Goal: Task Accomplishment & Management: Use online tool/utility

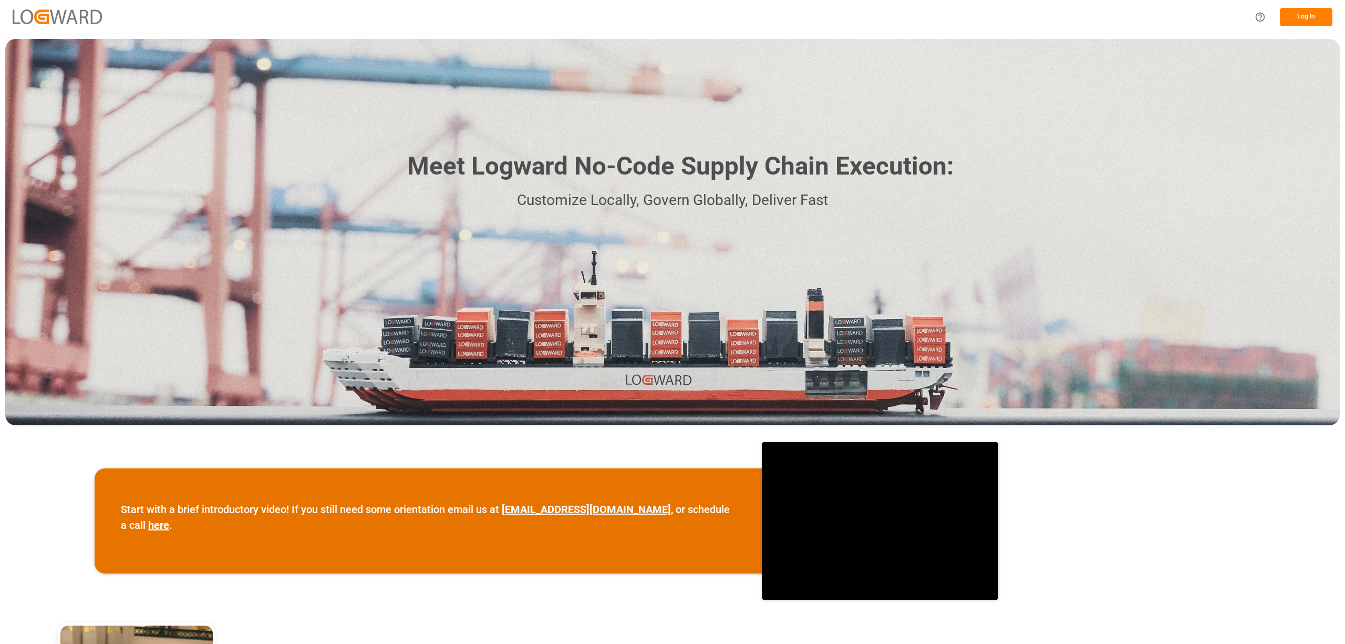
click at [1301, 15] on button "Log In" at bounding box center [1306, 17] width 53 height 18
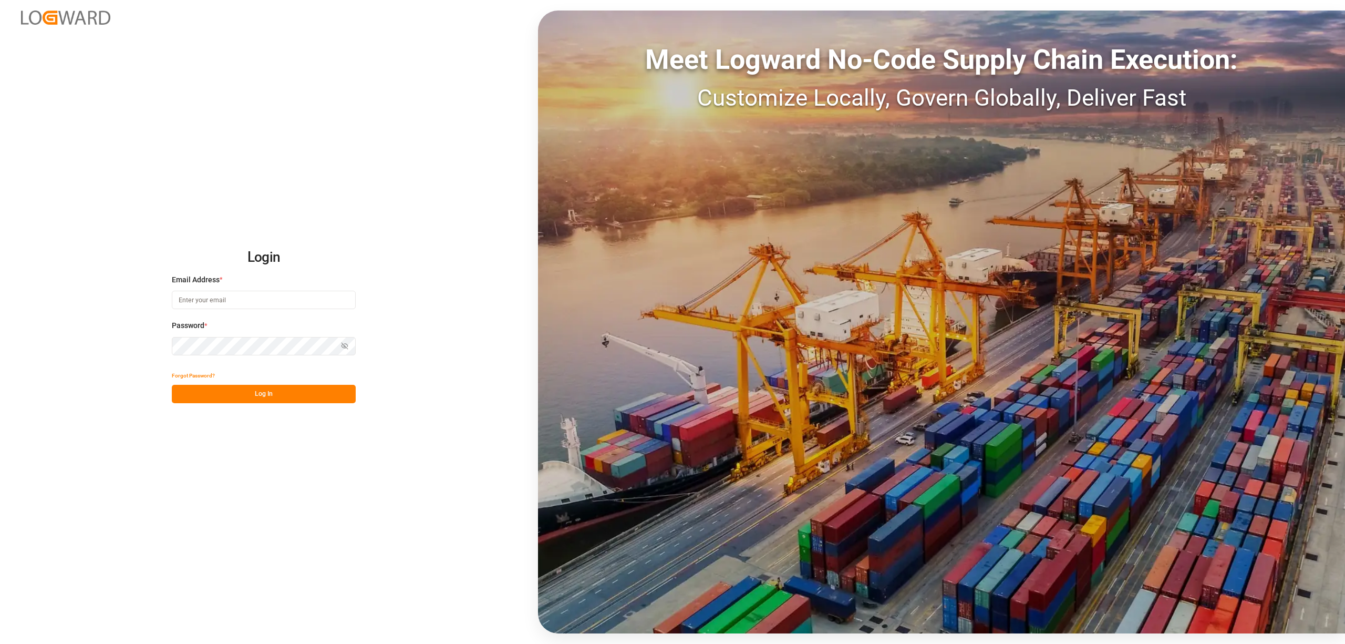
type input "[EMAIL_ADDRESS][PERSON_NAME][DOMAIN_NAME]"
click at [273, 394] on button "Log In" at bounding box center [264, 394] width 184 height 18
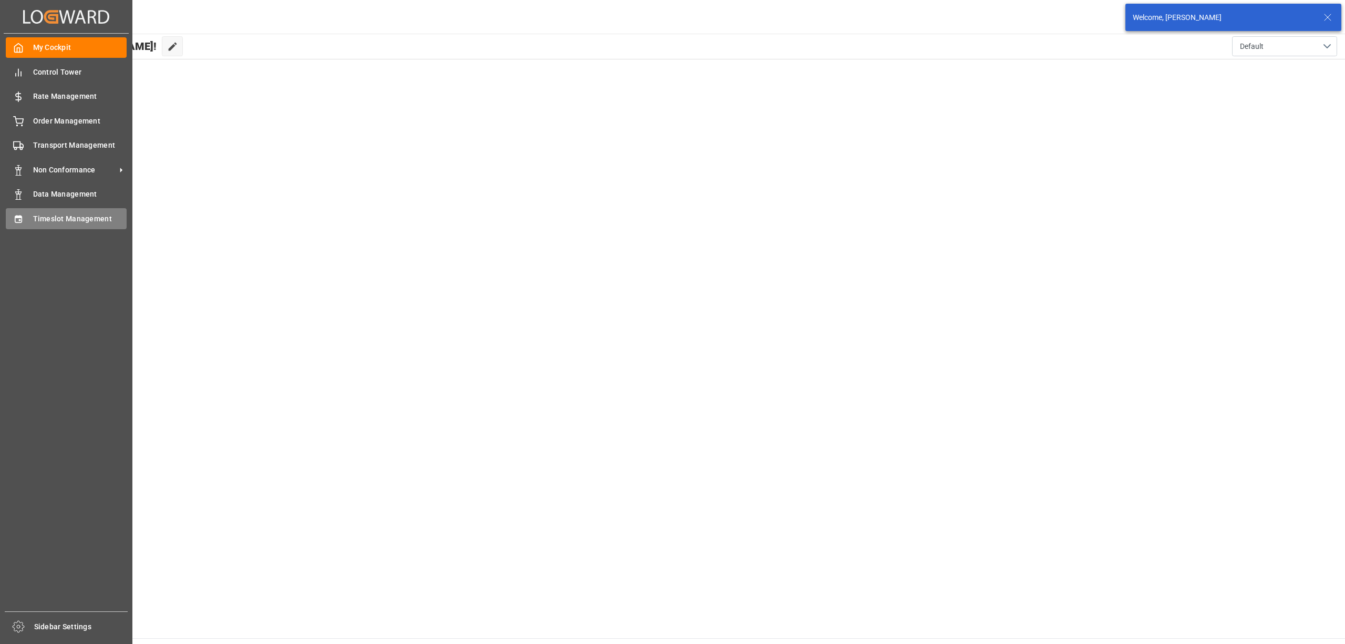
click at [24, 218] on div "Timeslot Management Timeslot Management" at bounding box center [66, 218] width 121 height 20
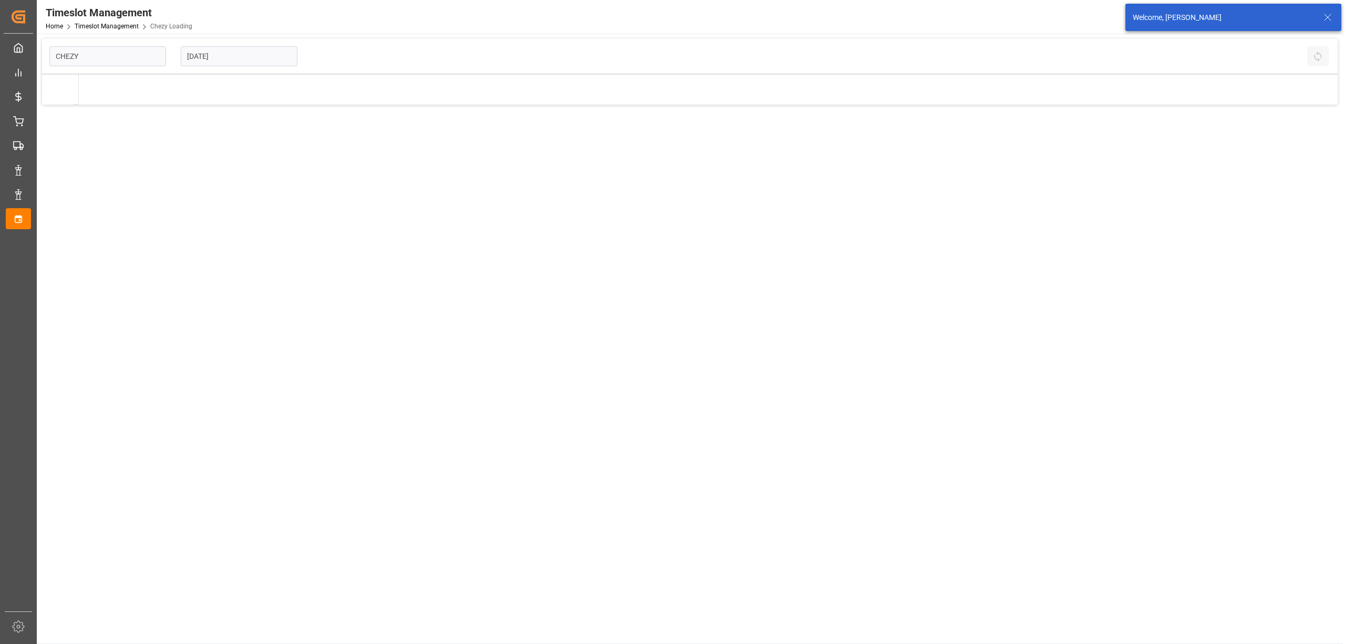
type input "Chezy Loading"
